Goal: Complete application form: Complete application form

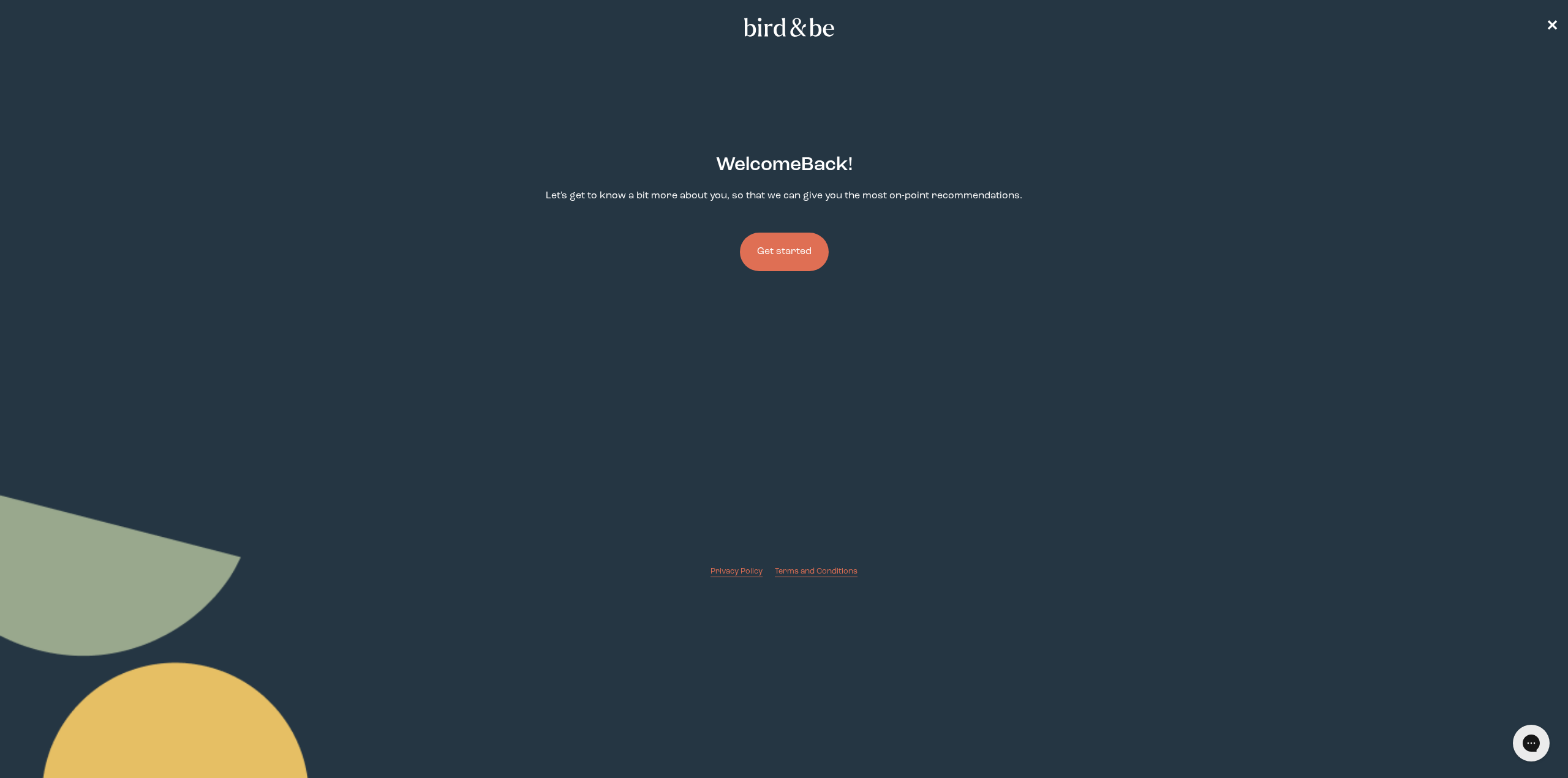
click at [786, 249] on button "Get started" at bounding box center [785, 252] width 89 height 39
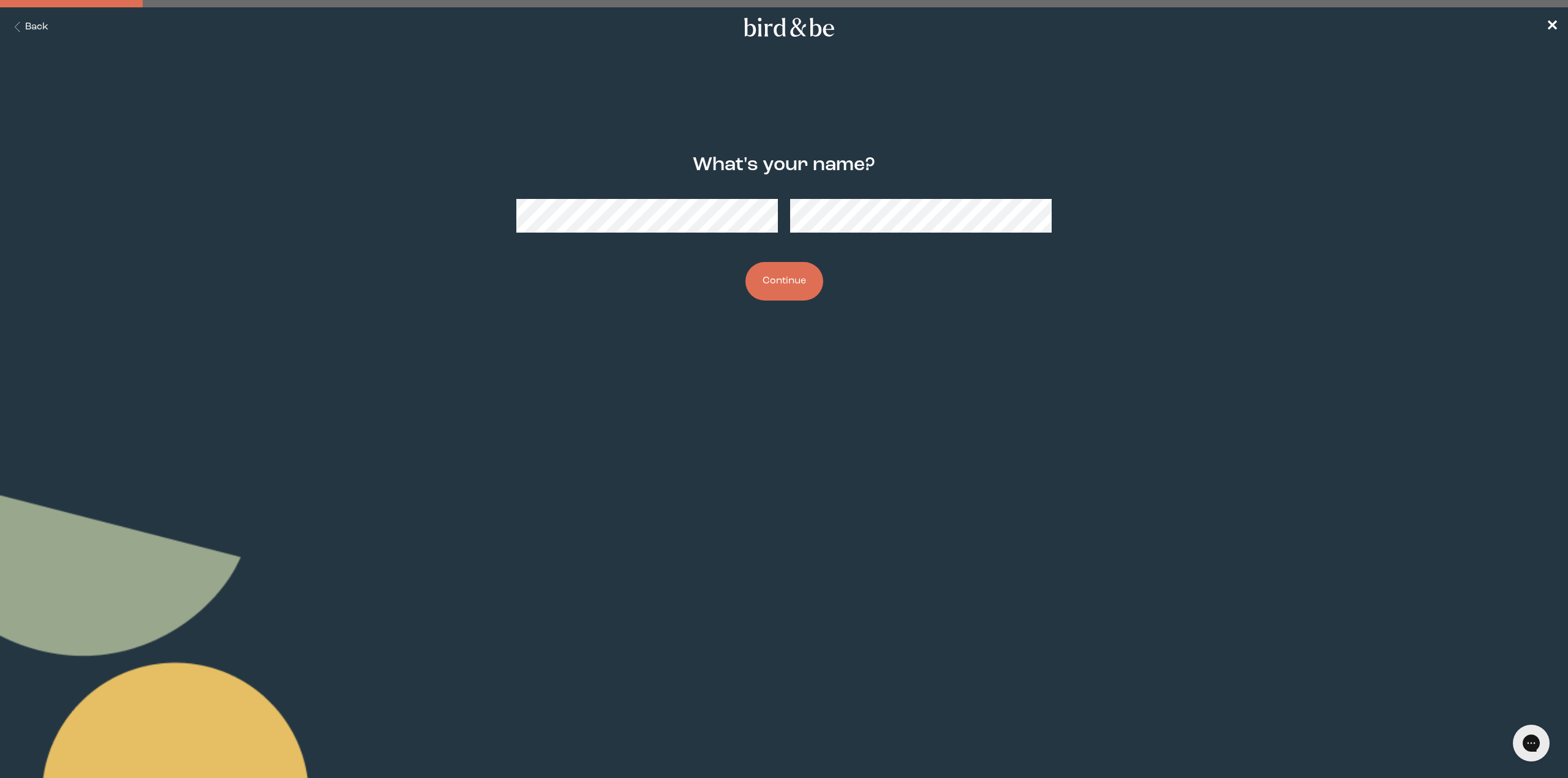
click at [780, 294] on button "Continue" at bounding box center [784, 281] width 78 height 39
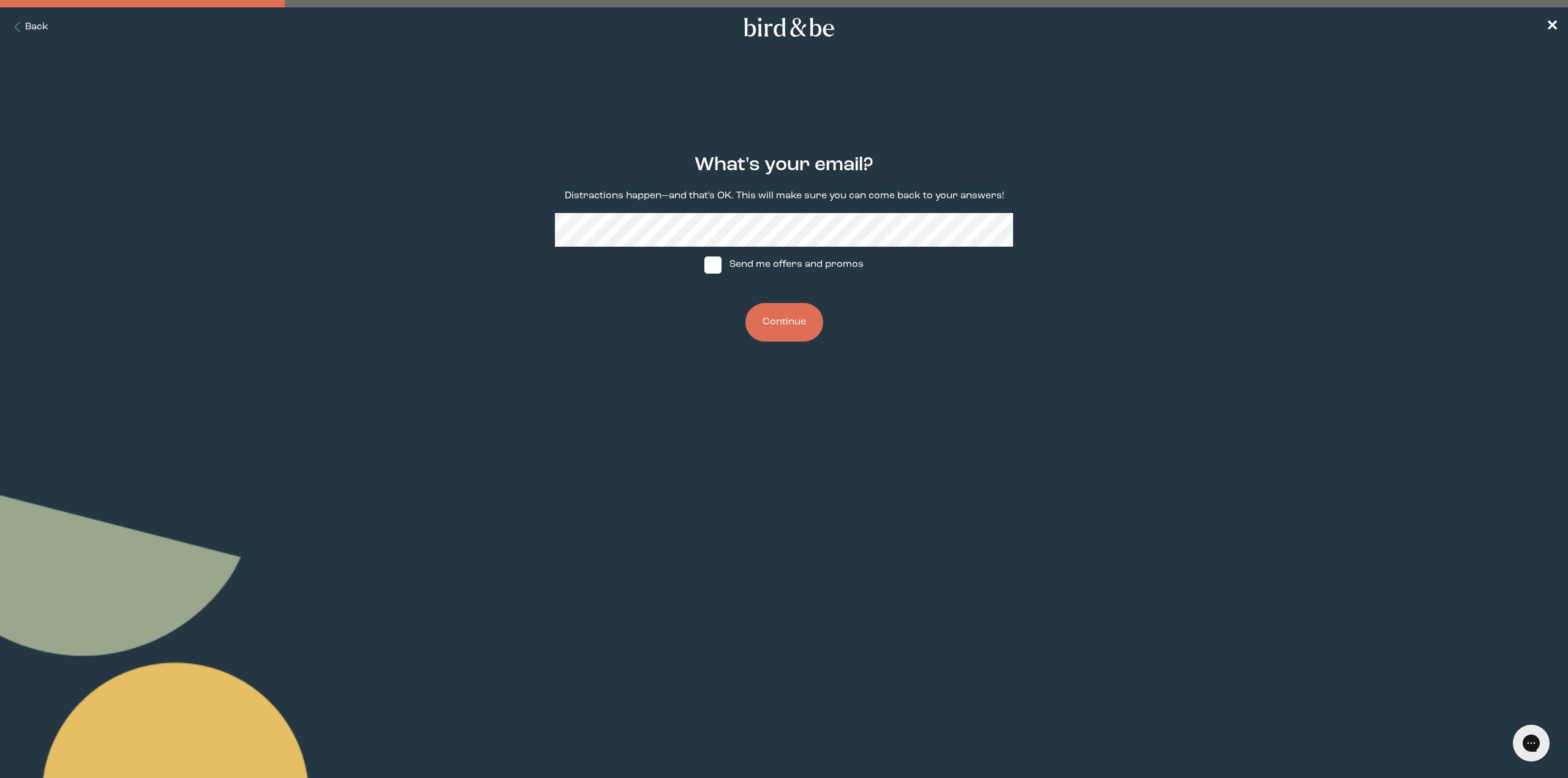
click at [782, 316] on button "Continue" at bounding box center [784, 322] width 78 height 39
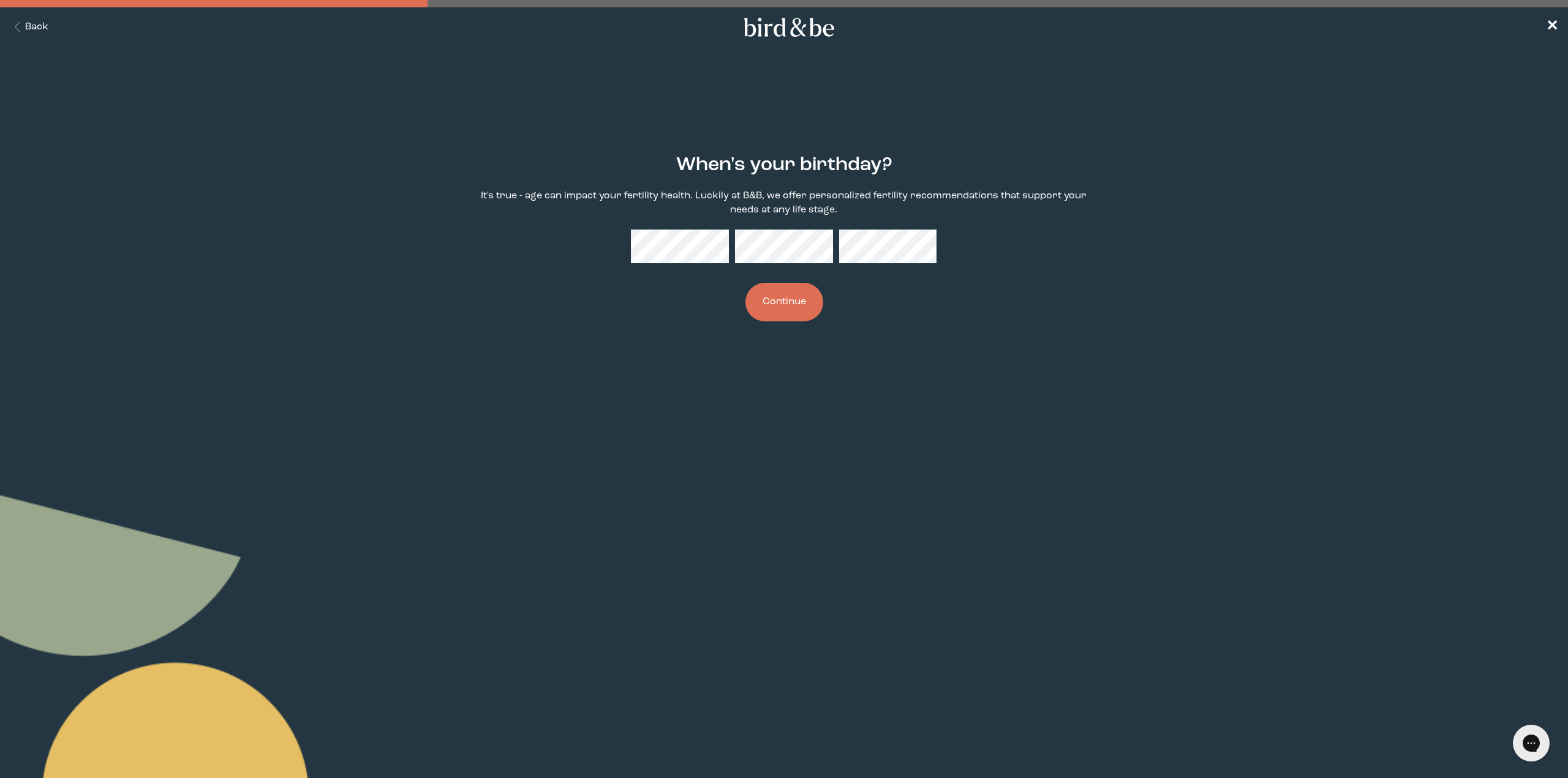
click at [805, 305] on button "Continue" at bounding box center [784, 302] width 78 height 39
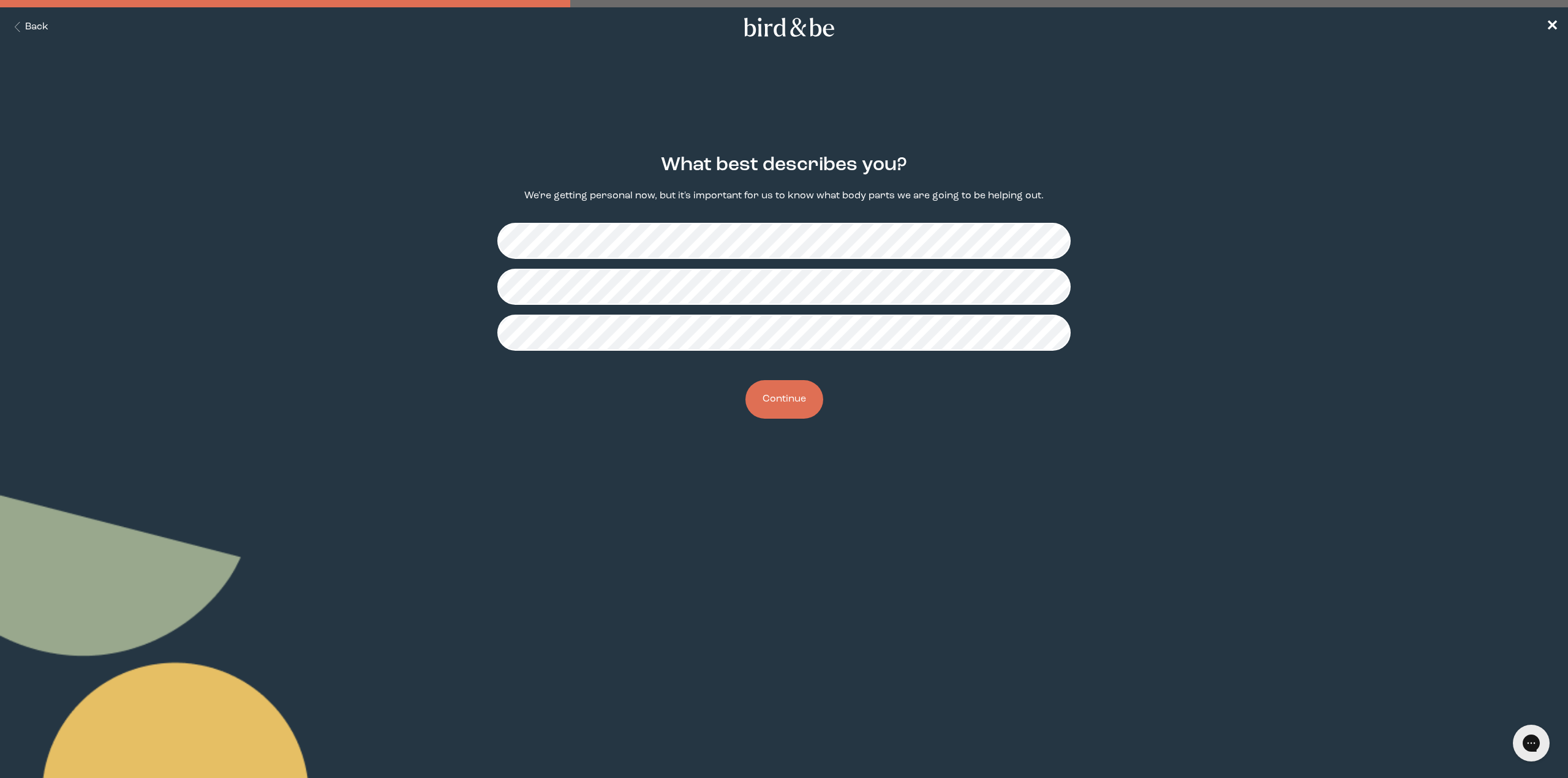
click at [806, 403] on button "Continue" at bounding box center [784, 399] width 78 height 39
click at [791, 399] on button "Continue" at bounding box center [784, 399] width 78 height 39
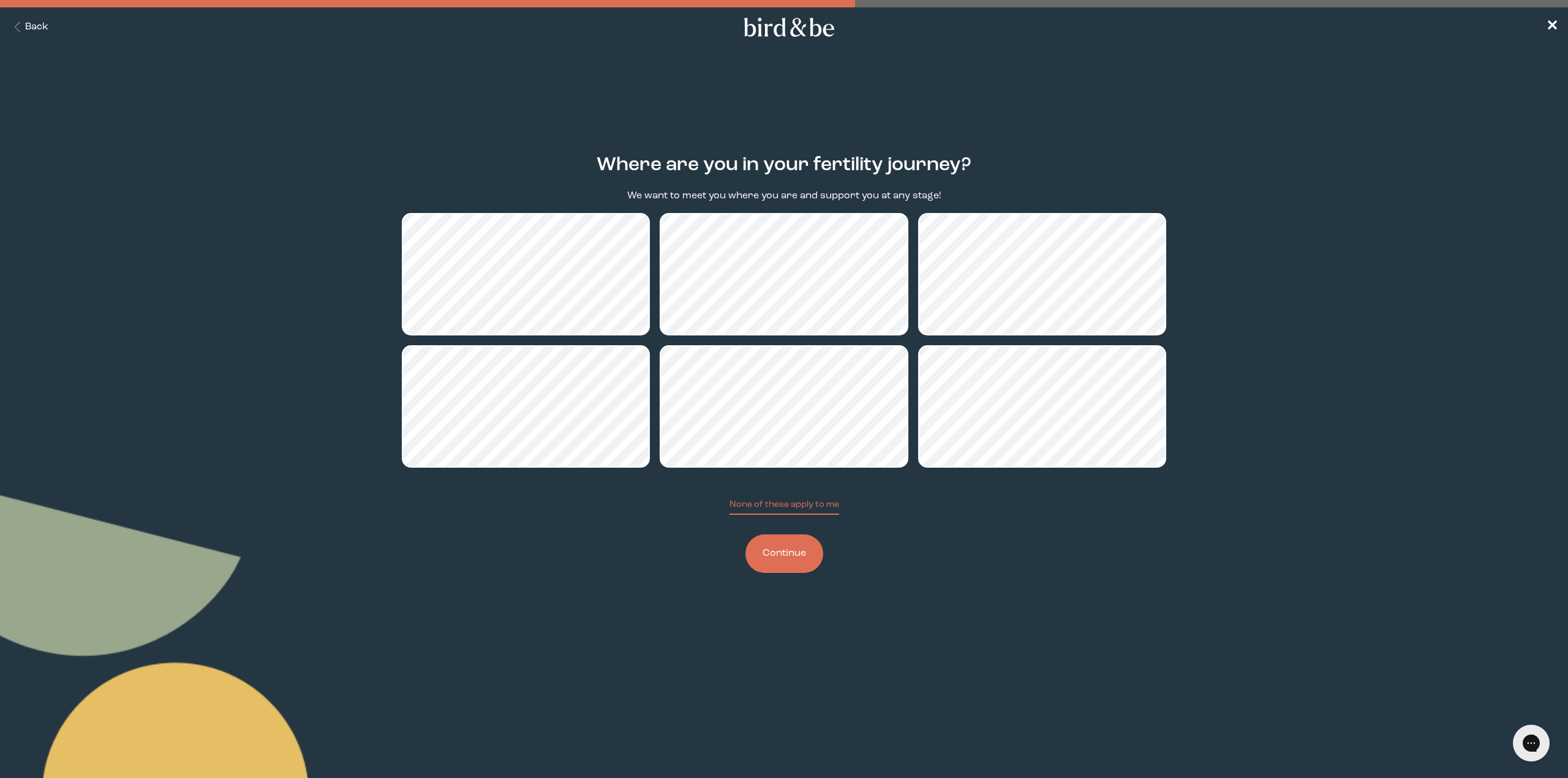
click at [797, 556] on button "Continue" at bounding box center [784, 554] width 78 height 39
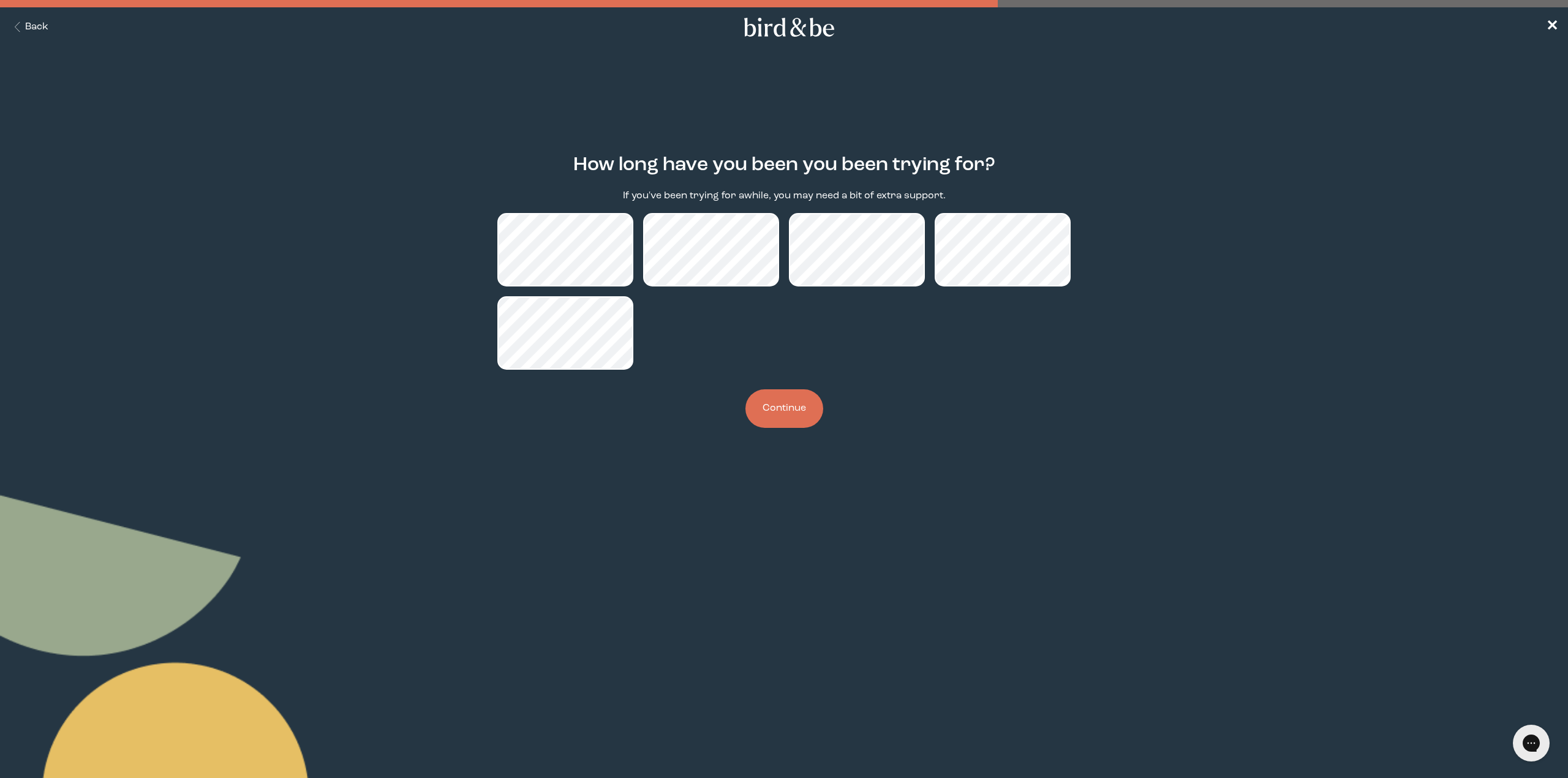
click at [767, 422] on button "Continue" at bounding box center [784, 408] width 78 height 39
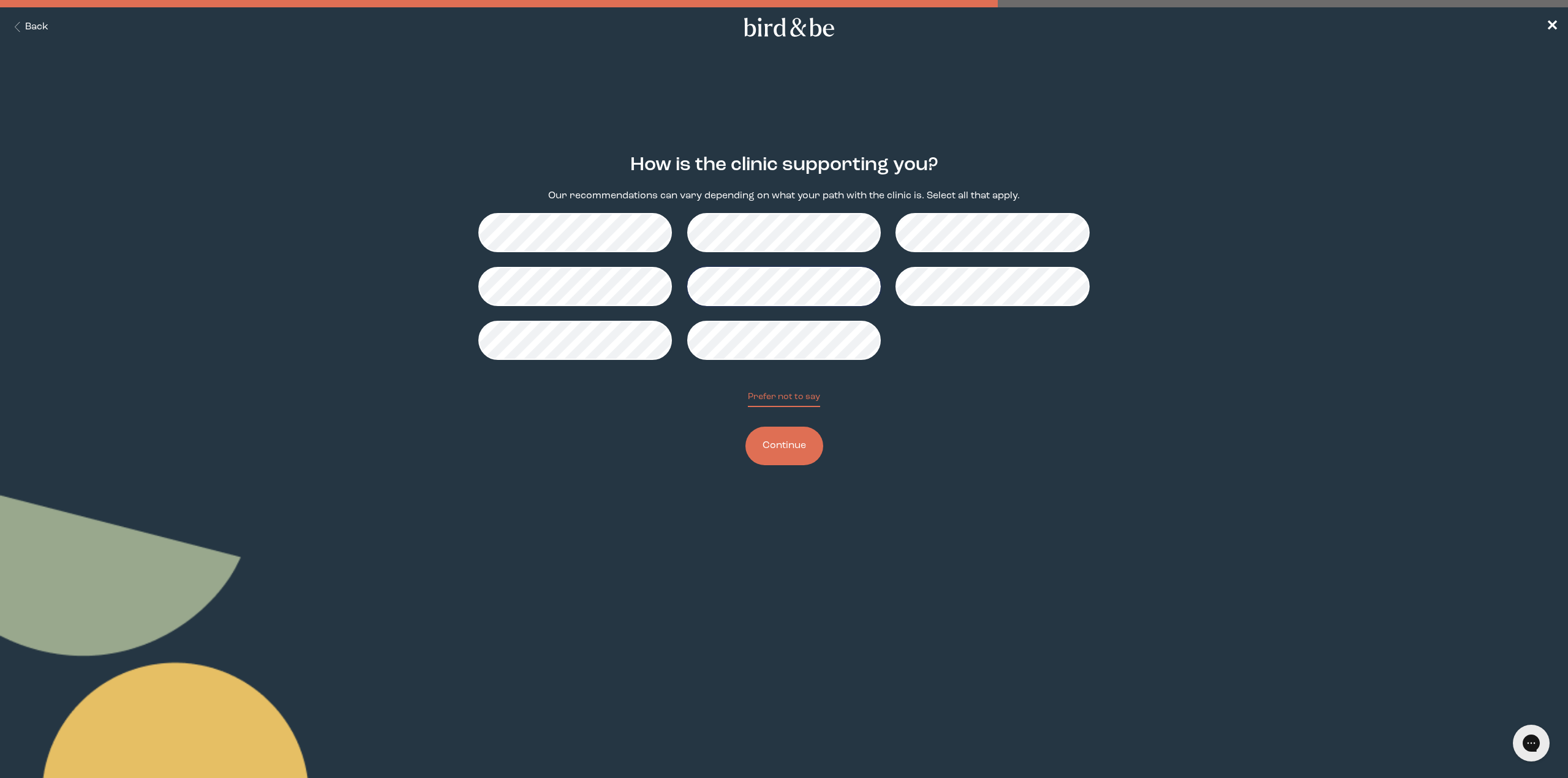
click at [787, 445] on button "Continue" at bounding box center [784, 446] width 78 height 39
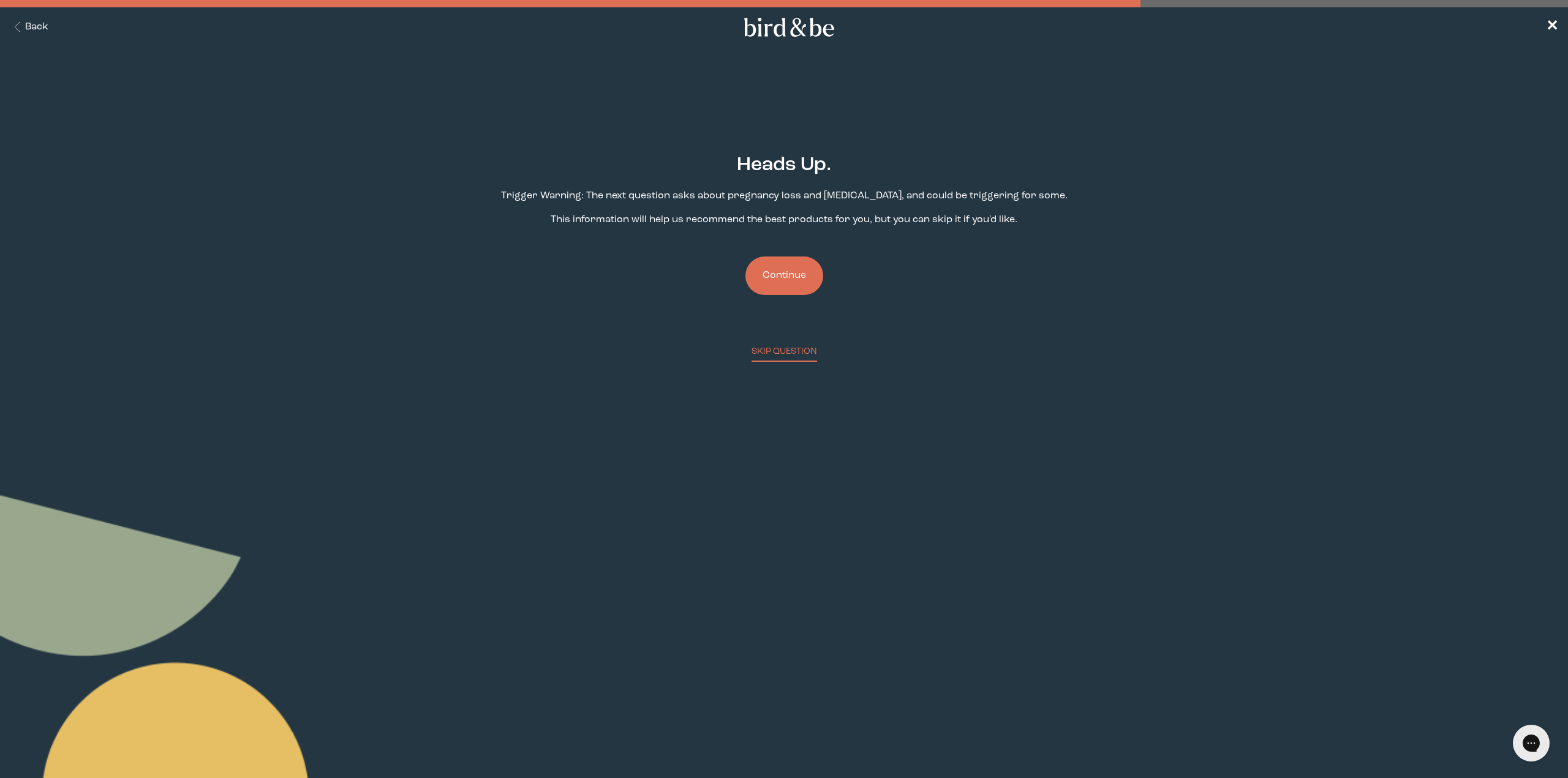
click at [784, 291] on button "Continue" at bounding box center [784, 276] width 78 height 39
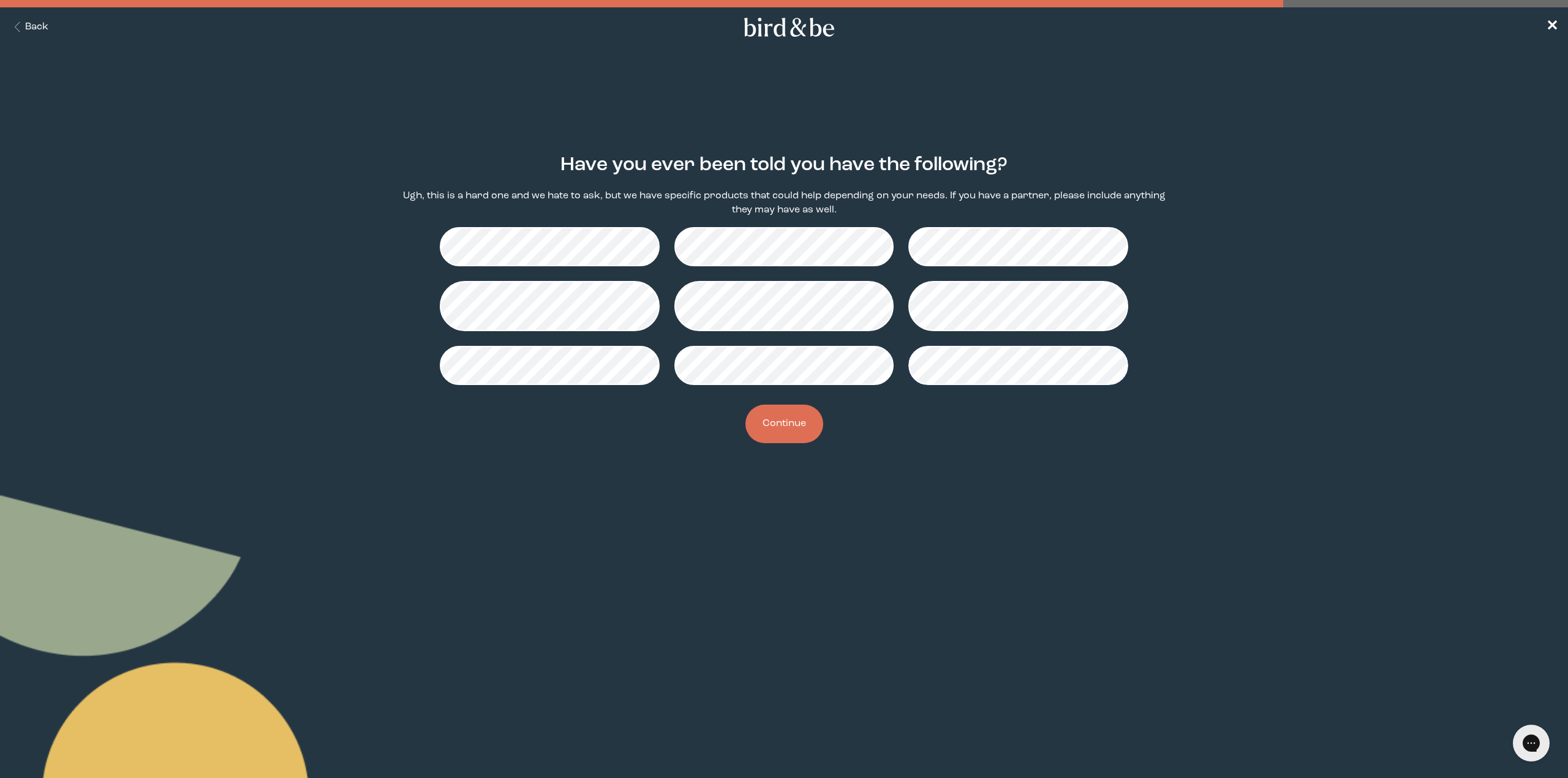
click at [789, 424] on button "Continue" at bounding box center [784, 424] width 78 height 39
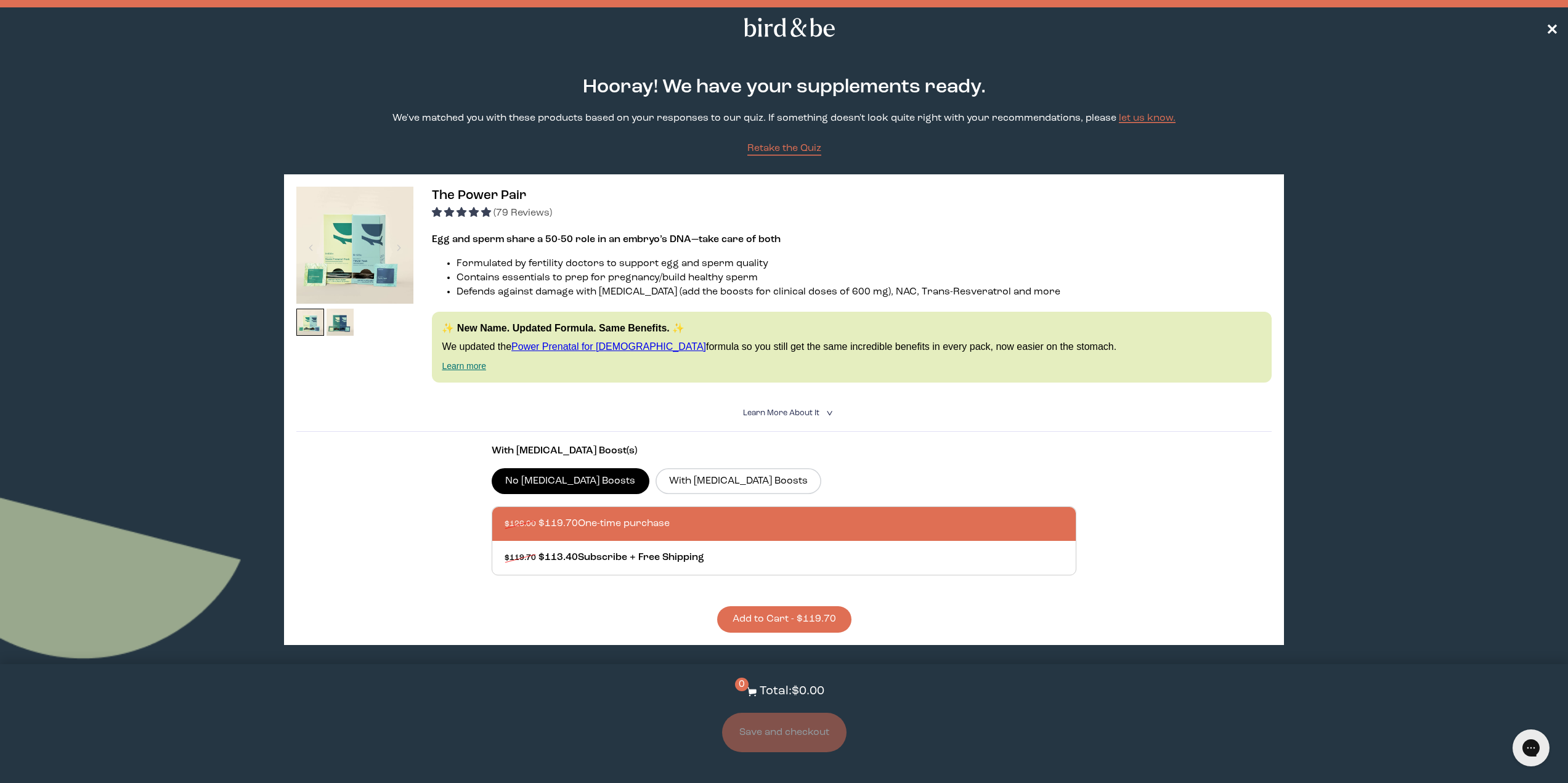
click at [1553, 24] on span "✕" at bounding box center [1551, 27] width 12 height 15
